Goal: Task Accomplishment & Management: Complete application form

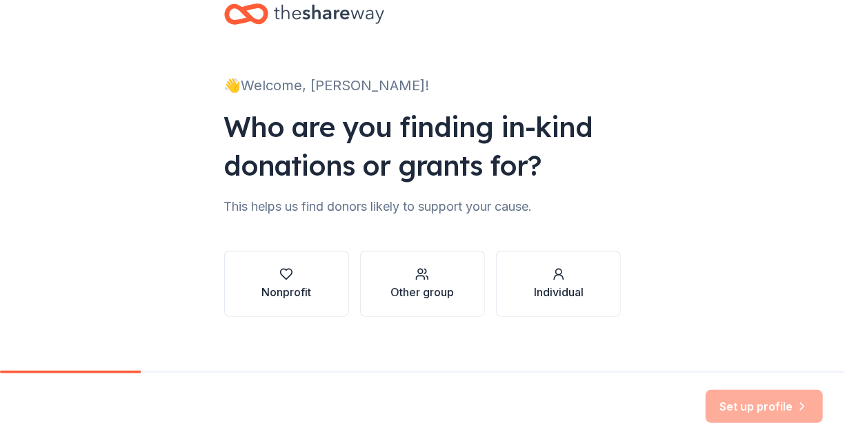
scroll to position [48, 0]
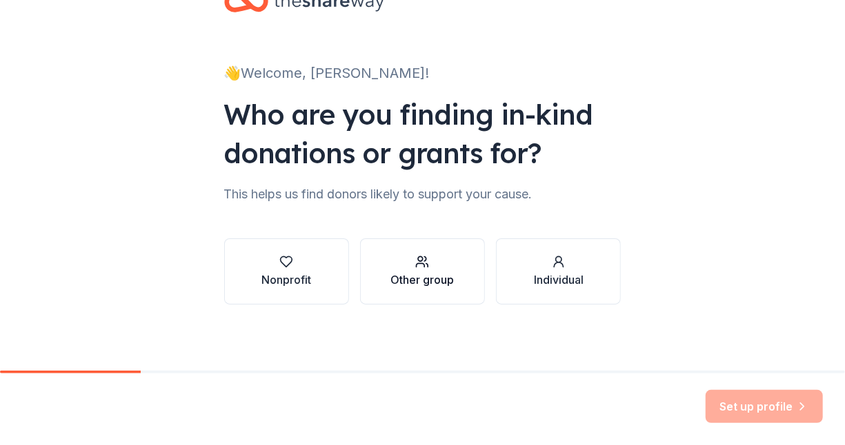
click at [405, 269] on div "Other group" at bounding box center [421, 271] width 63 height 33
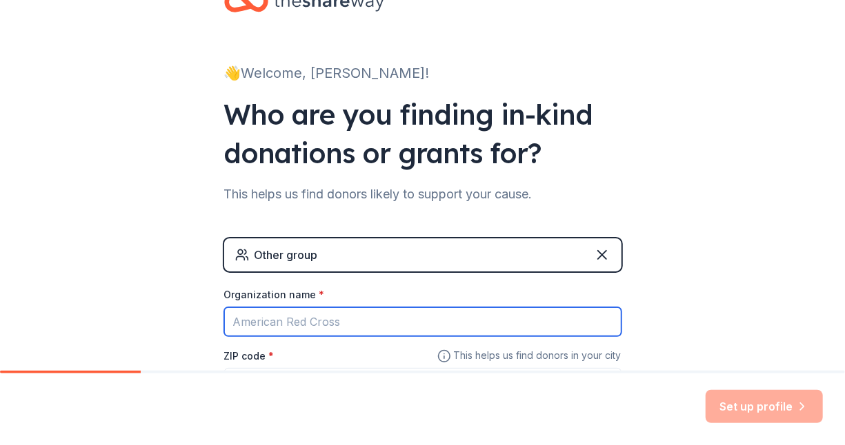
click at [359, 323] on input "Organization name *" at bounding box center [422, 322] width 397 height 29
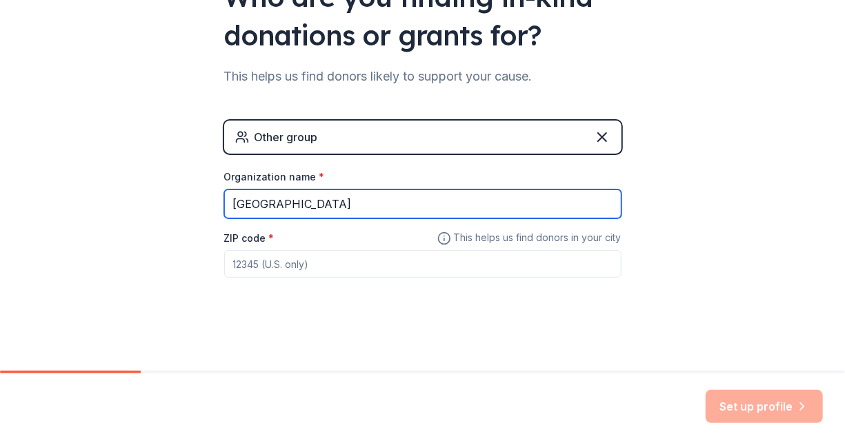
type input "[GEOGRAPHIC_DATA]"
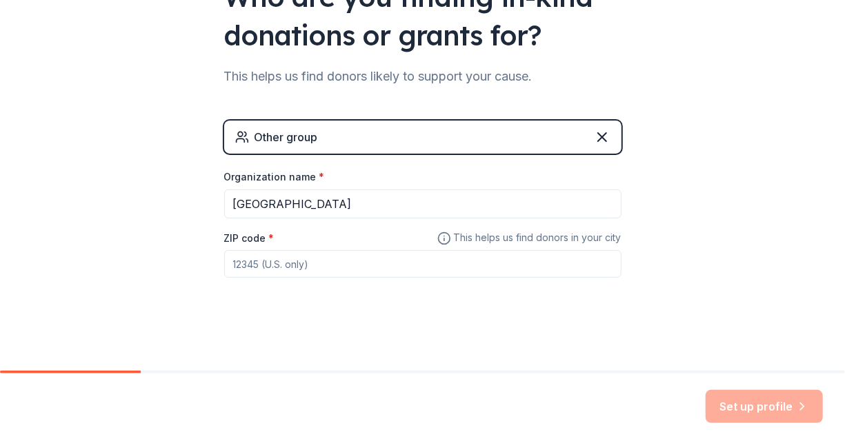
click at [312, 270] on input "ZIP code *" at bounding box center [422, 264] width 397 height 28
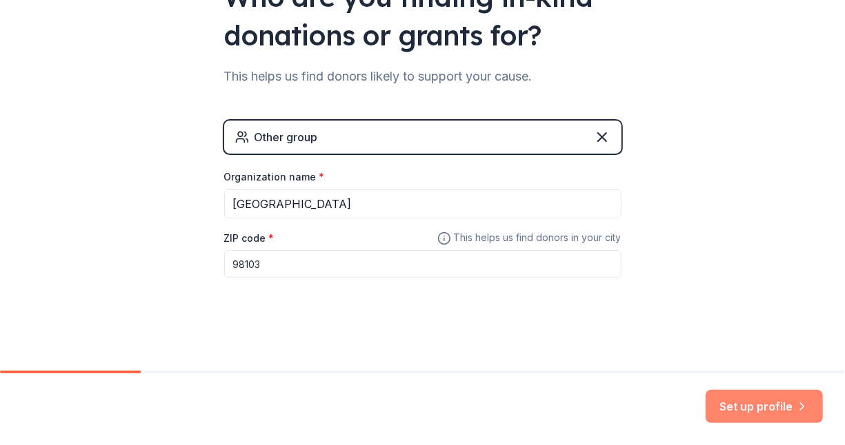
type input "98103"
click at [719, 398] on button "Set up profile" at bounding box center [763, 406] width 117 height 33
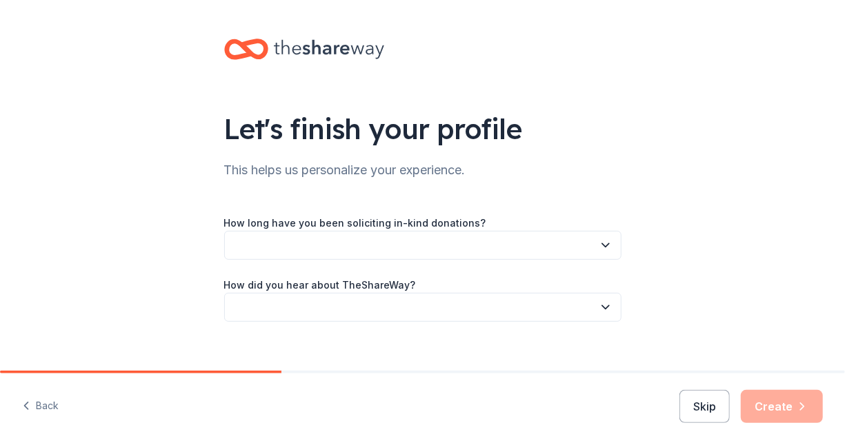
scroll to position [17, 0]
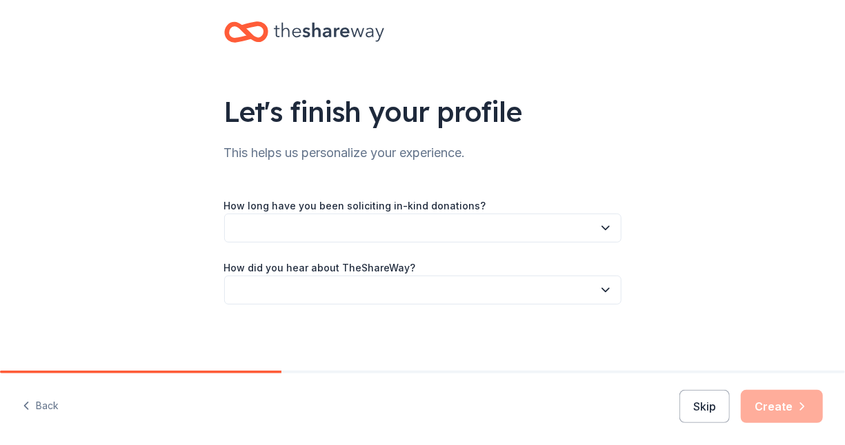
click at [557, 223] on button "button" at bounding box center [422, 228] width 397 height 29
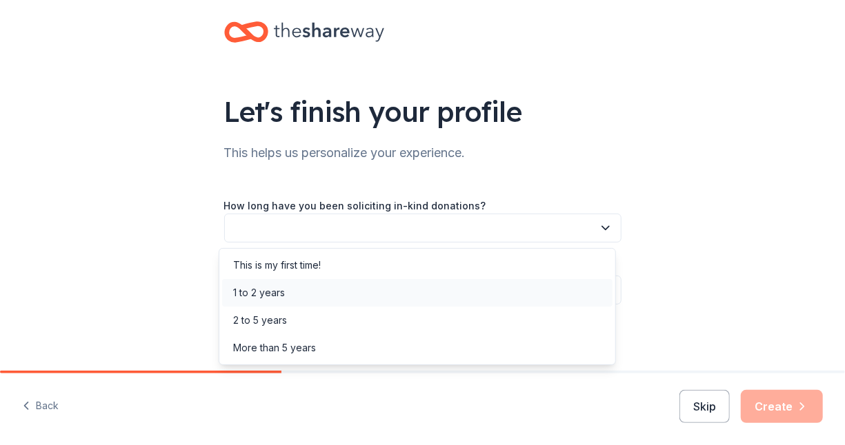
click at [517, 291] on div "1 to 2 years" at bounding box center [417, 293] width 390 height 28
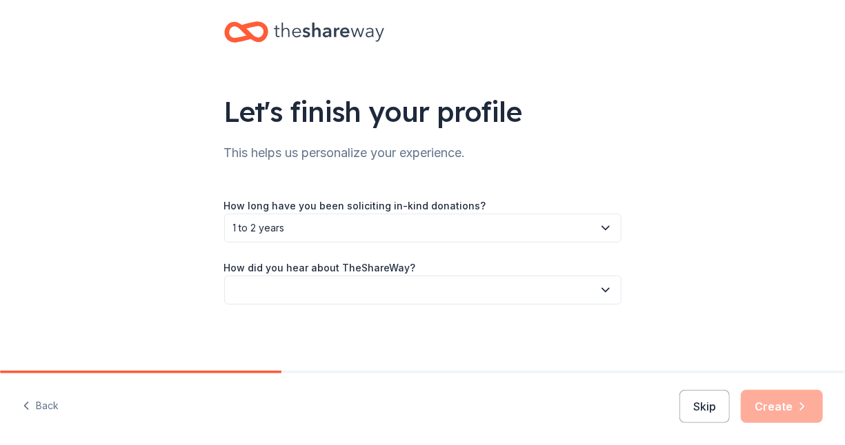
click at [517, 272] on div "How did you hear about TheShareWay?" at bounding box center [422, 282] width 397 height 46
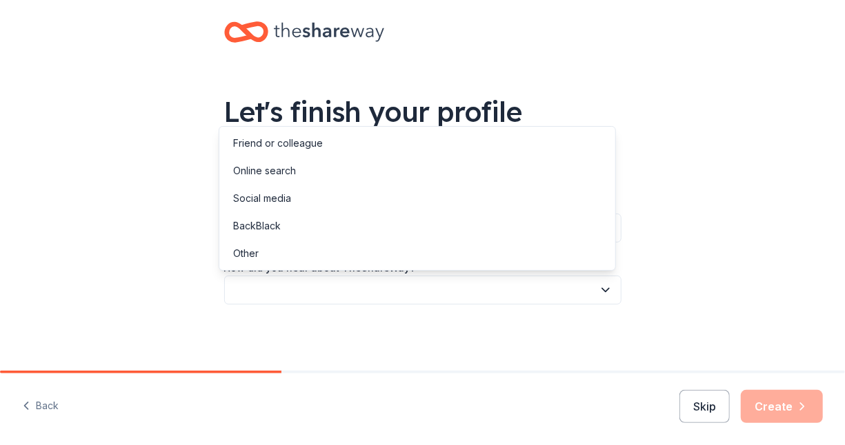
click at [530, 289] on button "button" at bounding box center [422, 290] width 397 height 29
click at [453, 171] on div "Online search" at bounding box center [417, 171] width 390 height 28
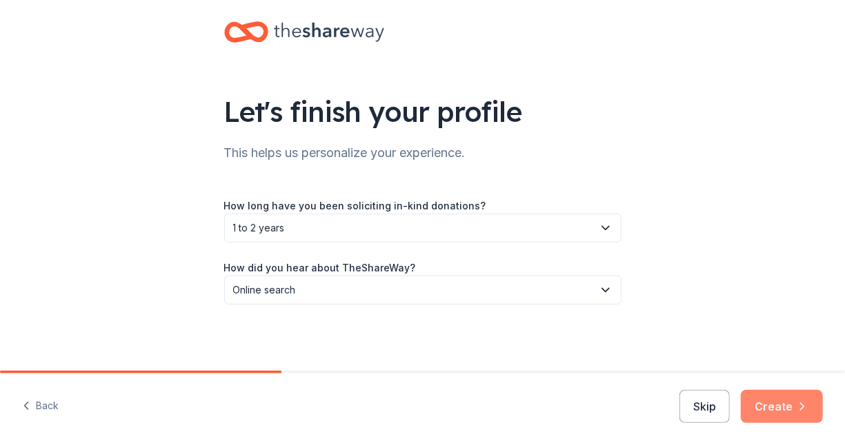
click at [791, 408] on button "Create" at bounding box center [782, 406] width 82 height 33
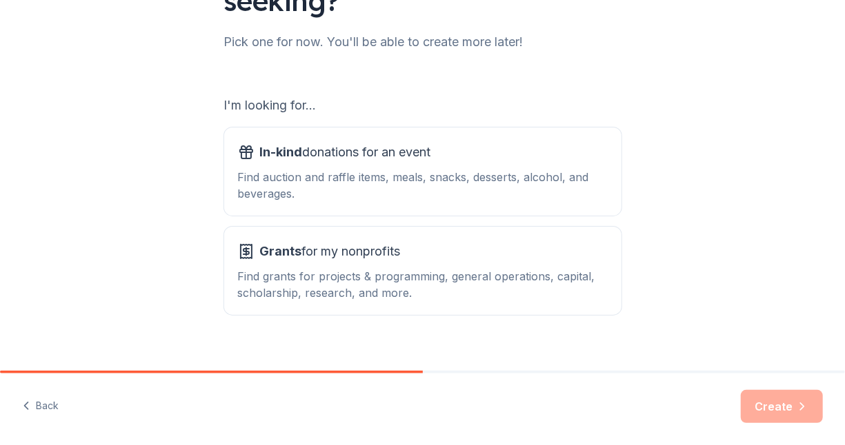
scroll to position [163, 0]
